Goal: Task Accomplishment & Management: Manage account settings

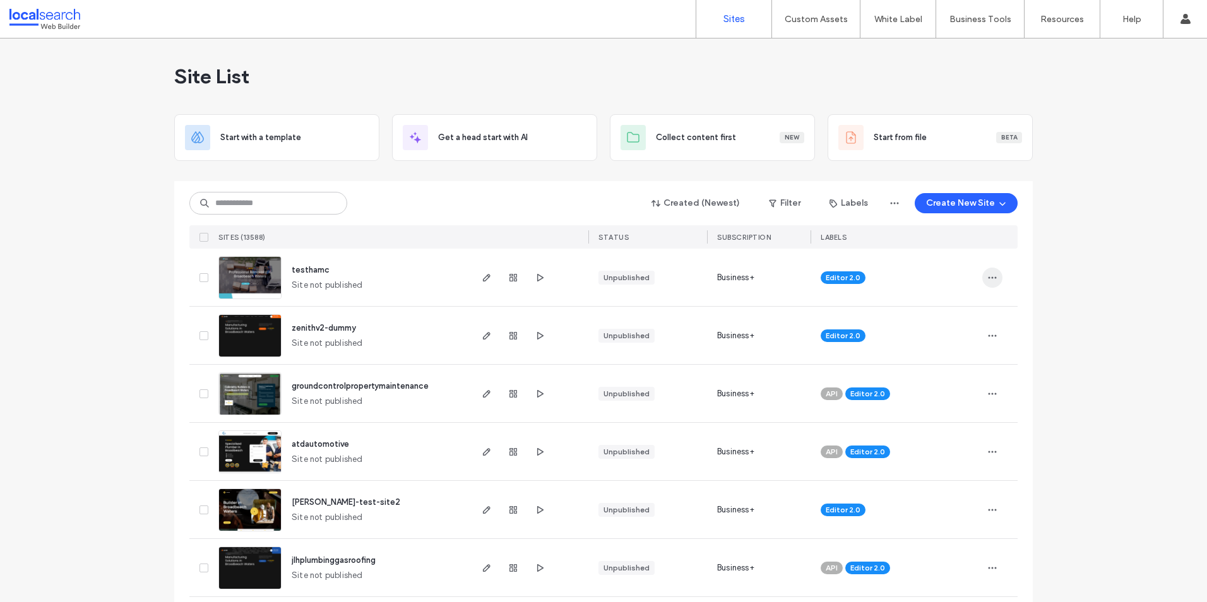
click at [988, 283] on span "button" at bounding box center [992, 278] width 20 height 20
click at [934, 439] on span "Delete Site" at bounding box center [930, 438] width 42 height 13
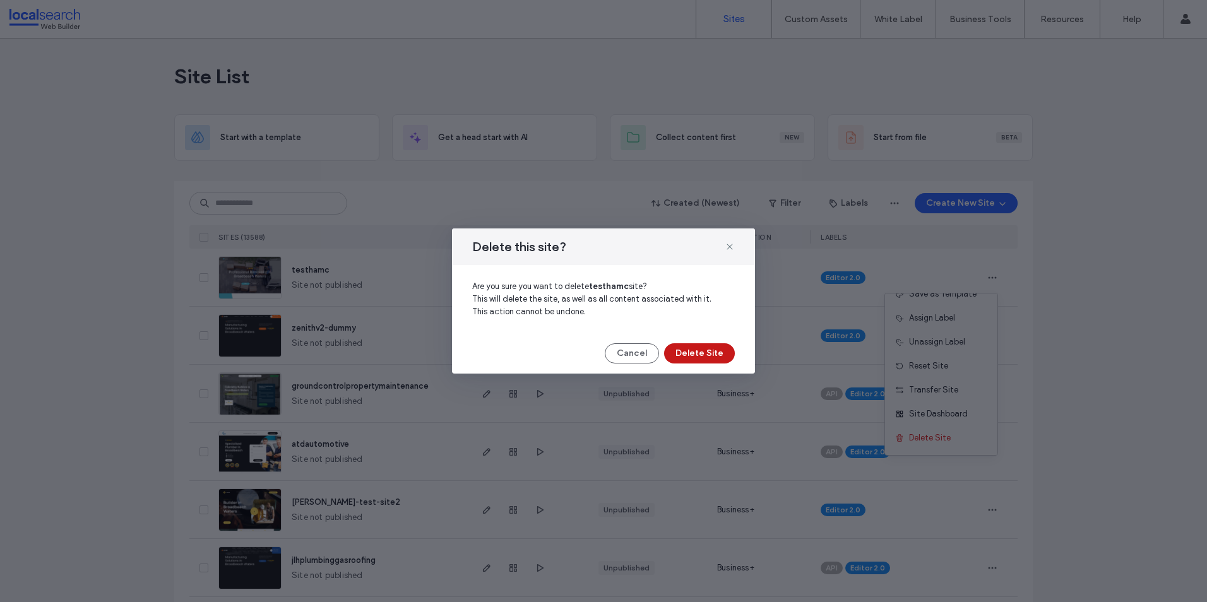
click at [721, 355] on button "Delete Site" at bounding box center [699, 353] width 71 height 20
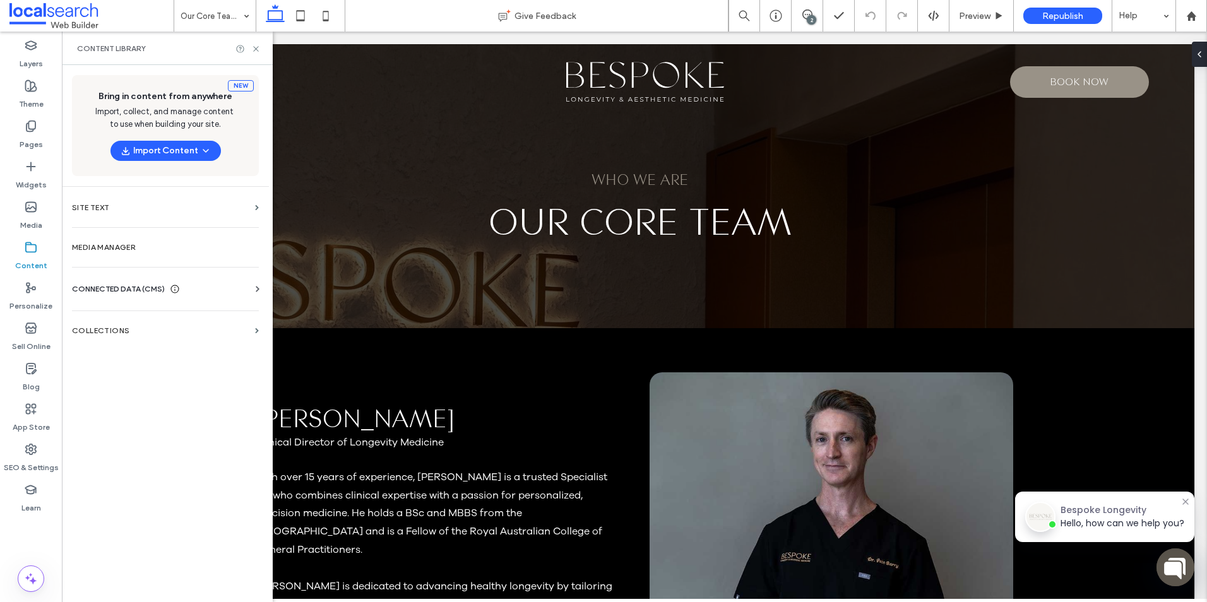
click at [223, 294] on div "CONNECTED DATA (CMS)" at bounding box center [168, 289] width 192 height 13
click at [254, 49] on icon at bounding box center [255, 48] width 9 height 9
